Goal: Task Accomplishment & Management: Manage account settings

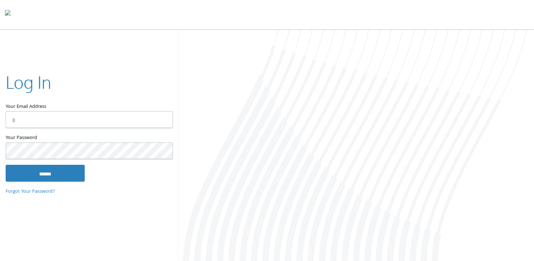
click at [37, 122] on input "Your Email Address" at bounding box center [89, 119] width 167 height 17
type input "**********"
click at [6, 164] on input "******" at bounding box center [45, 172] width 79 height 17
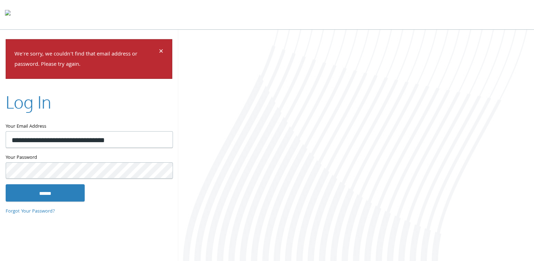
click at [6, 184] on input "******" at bounding box center [45, 192] width 79 height 17
